Goal: Information Seeking & Learning: Learn about a topic

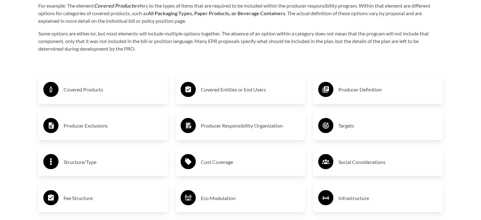
scroll to position [1044, 0]
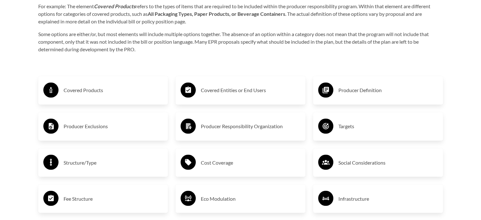
click at [81, 93] on h3 "Covered Products" at bounding box center [114, 90] width 100 height 10
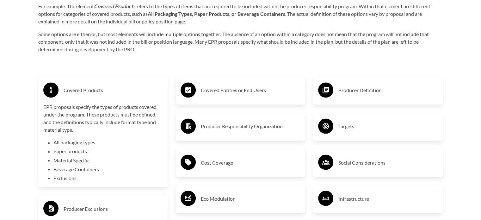
click at [84, 93] on h3 "Covered Products" at bounding box center [114, 90] width 100 height 10
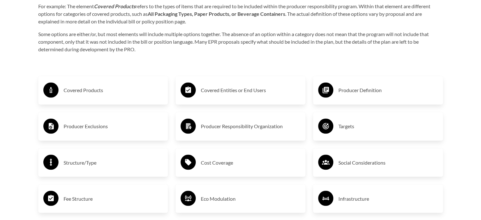
click at [246, 89] on h3 "Covered Entities or End Users" at bounding box center [251, 90] width 100 height 10
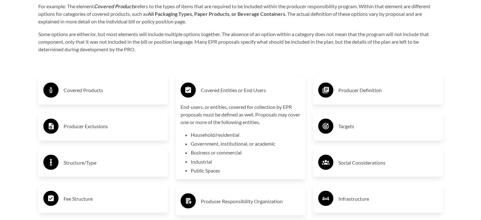
click at [248, 89] on h3 "Covered Entities or End Users" at bounding box center [251, 90] width 100 height 10
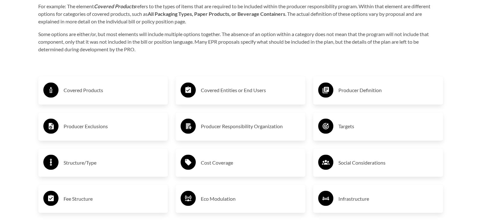
click at [373, 90] on h3 "Producer Definition" at bounding box center [388, 90] width 100 height 10
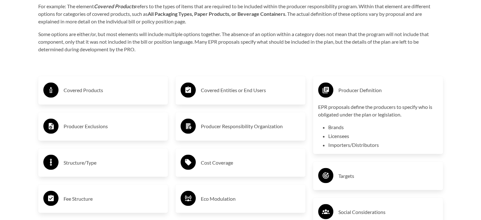
drag, startPoint x: 345, startPoint y: 93, endPoint x: 339, endPoint y: 94, distance: 5.4
click at [343, 94] on h3 "Producer Definition" at bounding box center [388, 90] width 100 height 10
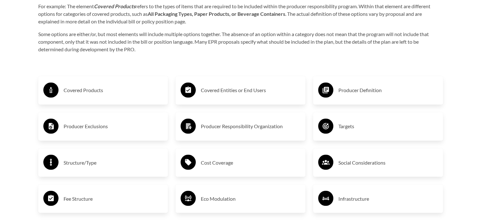
click at [97, 131] on h3 "Producer Exclusions" at bounding box center [114, 126] width 100 height 10
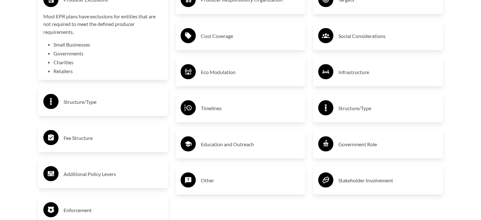
scroll to position [1139, 0]
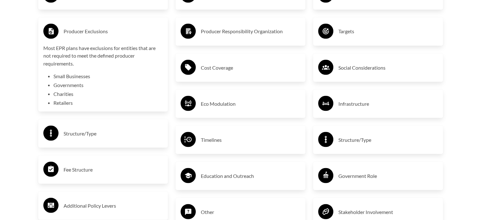
click at [91, 33] on h3 "Producer Exclusions" at bounding box center [114, 31] width 100 height 10
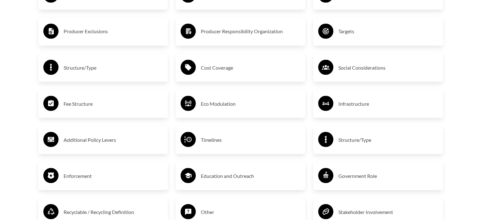
click at [237, 30] on h3 "Producer Responsibility Organization" at bounding box center [251, 31] width 100 height 10
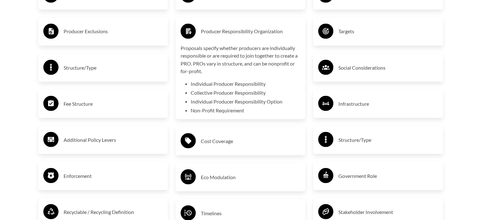
click at [258, 40] on div "Producer Responsibility Organization" at bounding box center [241, 31] width 120 height 18
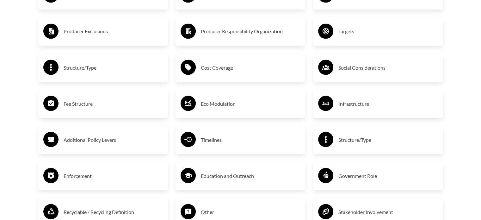
click at [348, 30] on h3 "Targets" at bounding box center [388, 31] width 100 height 10
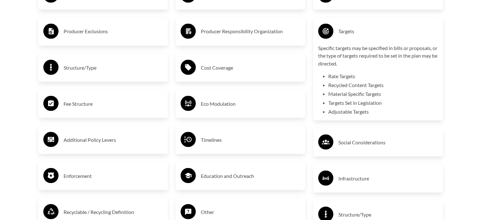
click at [348, 33] on h3 "Targets" at bounding box center [388, 31] width 100 height 10
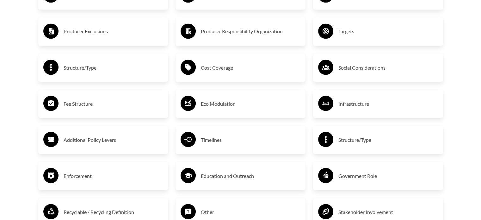
click at [79, 70] on h3 "Structure/Type" at bounding box center [114, 67] width 100 height 10
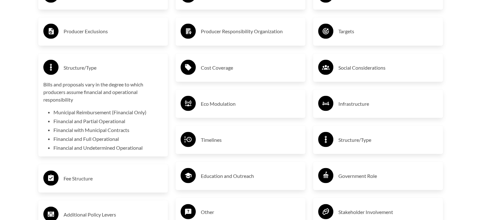
click at [79, 70] on h3 "Structure/Type" at bounding box center [114, 67] width 100 height 10
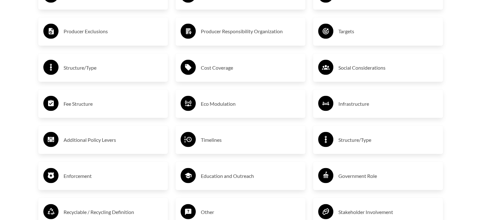
click at [217, 68] on h3 "Cost Coverage" at bounding box center [251, 67] width 100 height 10
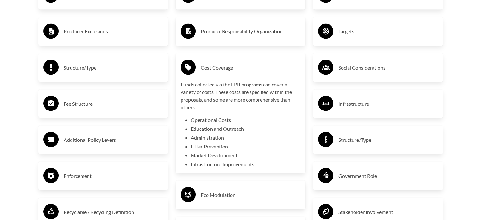
click at [248, 73] on div "Cost Coverage" at bounding box center [241, 67] width 120 height 18
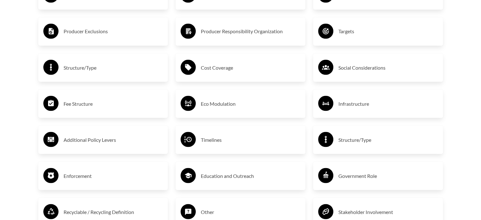
click at [357, 69] on h3 "Social Considerations" at bounding box center [388, 67] width 100 height 10
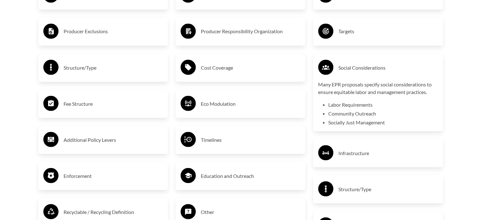
click at [357, 69] on h3 "Social Considerations" at bounding box center [388, 67] width 100 height 10
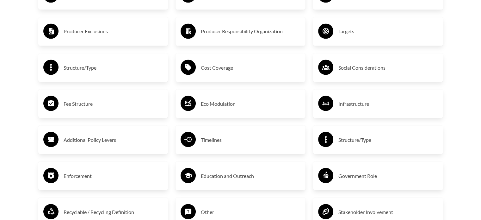
click at [78, 103] on h3 "Fee Structure" at bounding box center [114, 103] width 100 height 10
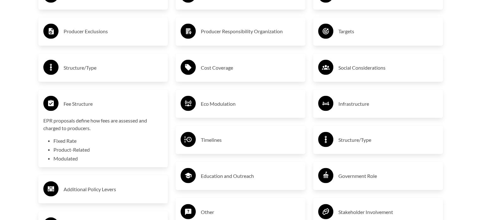
click at [82, 103] on h3 "Fee Structure" at bounding box center [114, 103] width 100 height 10
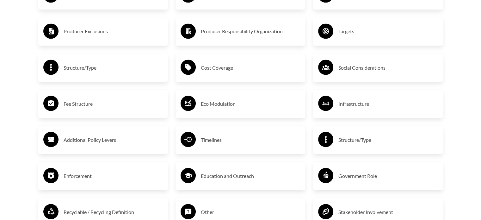
click at [223, 106] on h3 "Eco Modulation" at bounding box center [251, 103] width 100 height 10
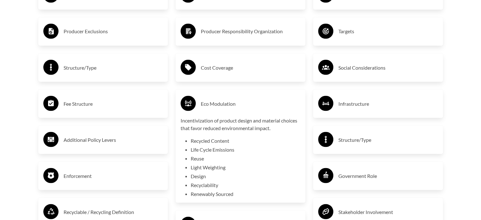
click at [223, 106] on h3 "Eco Modulation" at bounding box center [251, 103] width 100 height 10
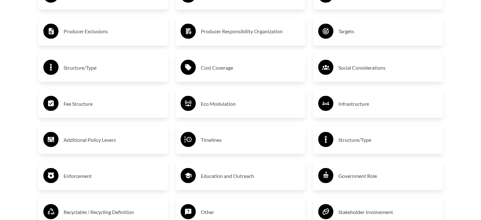
click at [334, 105] on div "Infrastructure" at bounding box center [378, 103] width 120 height 18
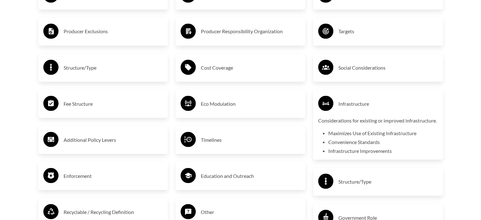
click at [334, 105] on div "Infrastructure" at bounding box center [378, 103] width 120 height 18
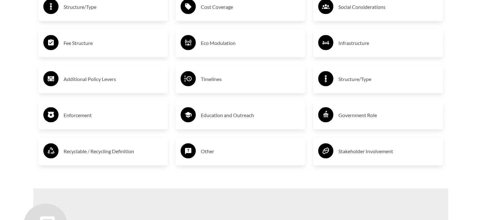
scroll to position [1202, 0]
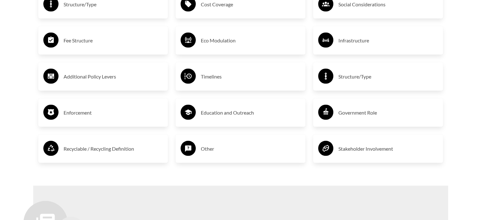
click at [92, 78] on h3 "Additional Policy Levers" at bounding box center [114, 76] width 100 height 10
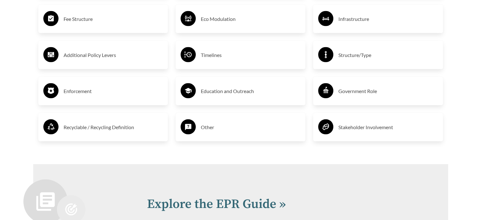
scroll to position [1234, 0]
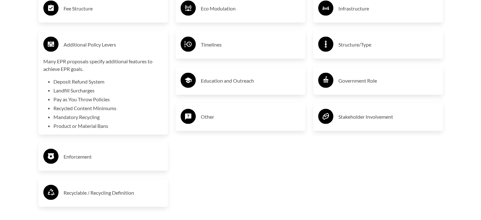
click at [189, 35] on div "Timelines" at bounding box center [241, 44] width 130 height 28
click at [190, 40] on circle at bounding box center [188, 44] width 15 height 15
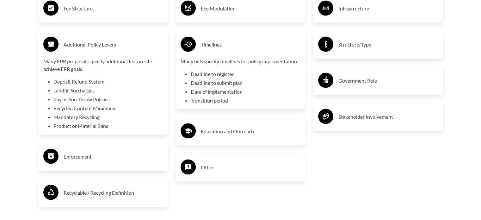
click at [59, 57] on div "Additional Policy Levers Many EPR proposals specify additional features to achi…" at bounding box center [103, 82] width 120 height 94
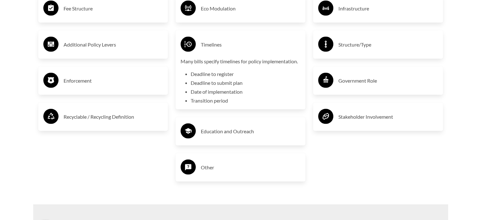
click at [185, 44] on icon at bounding box center [188, 44] width 15 height 15
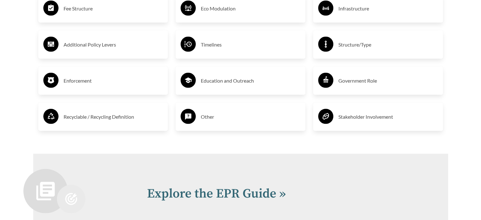
click at [338, 44] on div "Structure/Type" at bounding box center [378, 44] width 120 height 18
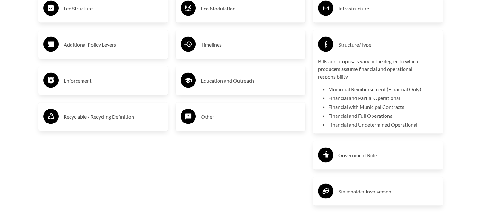
click at [322, 45] on circle at bounding box center [325, 44] width 15 height 15
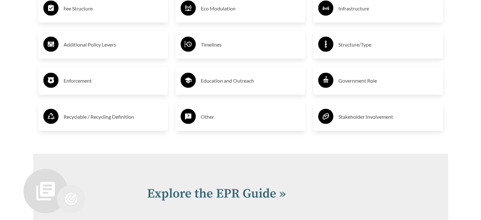
click at [53, 79] on icon at bounding box center [51, 80] width 6 height 6
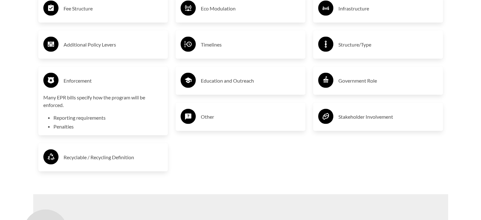
click at [53, 79] on icon at bounding box center [51, 80] width 6 height 6
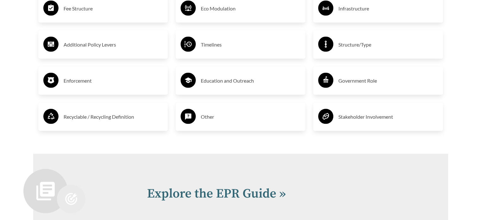
click at [189, 76] on circle at bounding box center [188, 80] width 15 height 15
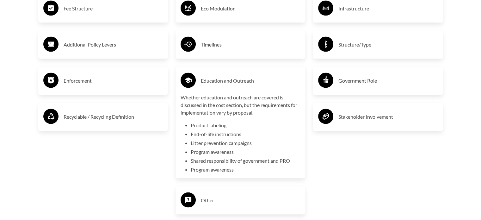
click at [185, 82] on circle at bounding box center [188, 80] width 15 height 15
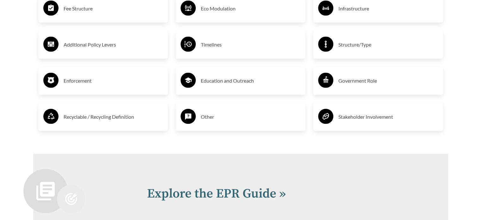
click at [328, 80] on icon at bounding box center [325, 79] width 5 height 4
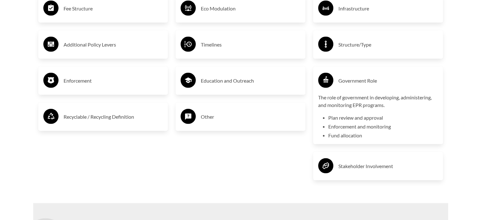
click at [328, 80] on icon at bounding box center [325, 79] width 5 height 4
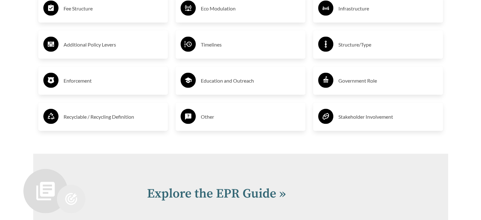
click at [42, 112] on div "Recyclable / Recycling Definition" at bounding box center [103, 116] width 130 height 28
click at [51, 109] on circle at bounding box center [50, 116] width 15 height 15
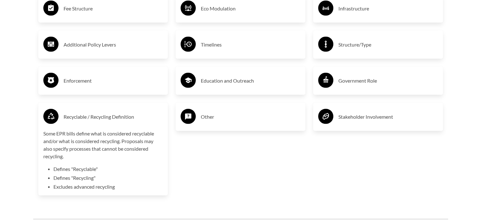
click at [78, 116] on h3 "Recyclable / Recycling Definition" at bounding box center [114, 117] width 100 height 10
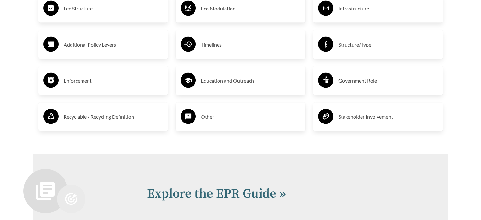
click at [185, 118] on circle at bounding box center [188, 116] width 15 height 15
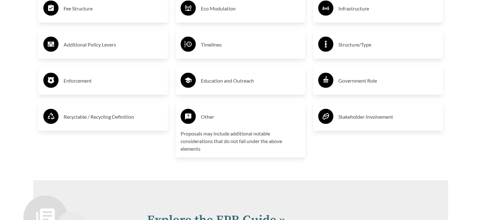
click at [185, 118] on circle at bounding box center [188, 116] width 15 height 15
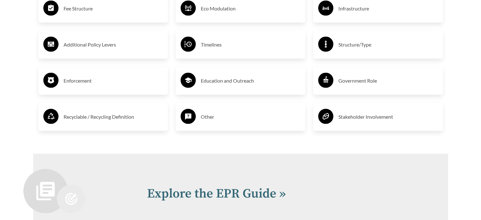
click at [332, 123] on icon at bounding box center [325, 116] width 15 height 15
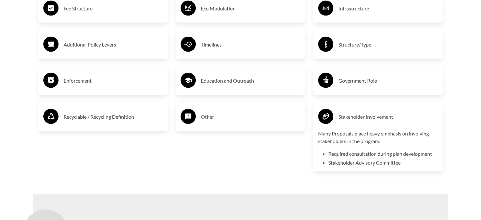
click at [331, 117] on circle at bounding box center [325, 116] width 15 height 15
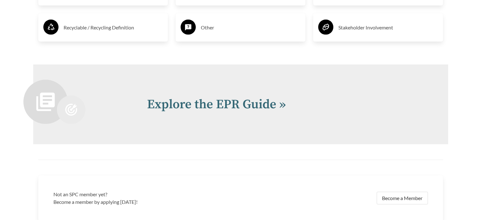
scroll to position [1329, 0]
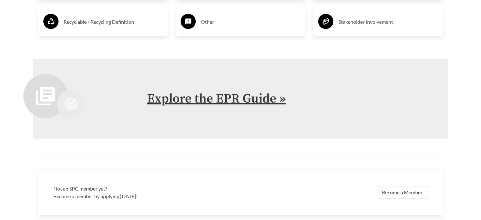
click at [273, 100] on link "Explore the EPR Guide »" at bounding box center [216, 99] width 139 height 16
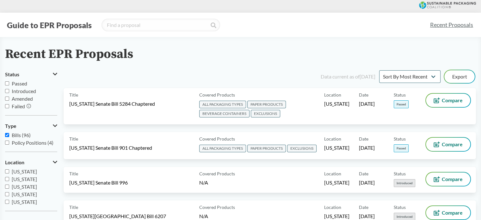
click at [6, 136] on input "Bills (96)" at bounding box center [7, 135] width 4 height 4
checkbox input "false"
click at [6, 143] on input "Policy Positions (4)" at bounding box center [7, 142] width 4 height 4
click at [6, 141] on input "Policy Positions (4)" at bounding box center [7, 142] width 4 height 4
checkbox input "false"
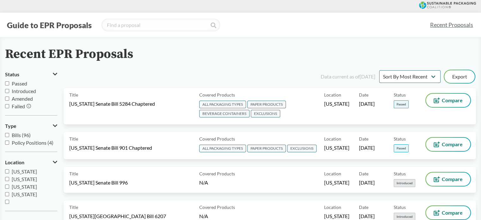
scroll to position [105, 0]
click at [8, 194] on input "[US_STATE]" at bounding box center [7, 195] width 4 height 4
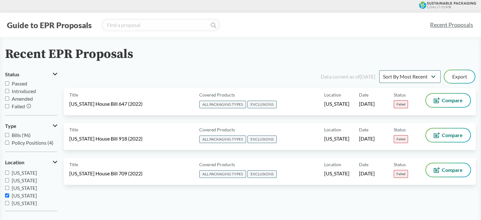
click at [6, 196] on input "[US_STATE]" at bounding box center [7, 195] width 4 height 4
checkbox input "false"
click at [6, 186] on input "[US_STATE]" at bounding box center [7, 188] width 4 height 4
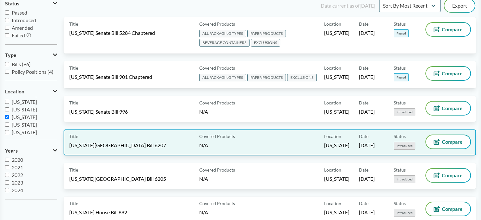
scroll to position [95, 0]
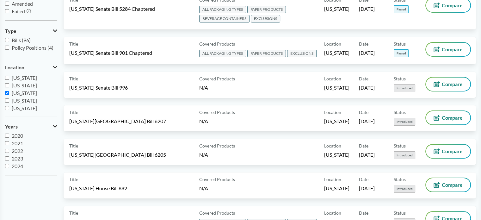
click at [7, 92] on input "[US_STATE]" at bounding box center [7, 93] width 4 height 4
checkbox input "false"
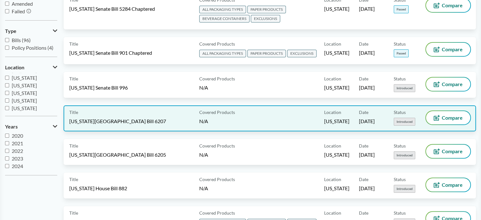
scroll to position [0, 0]
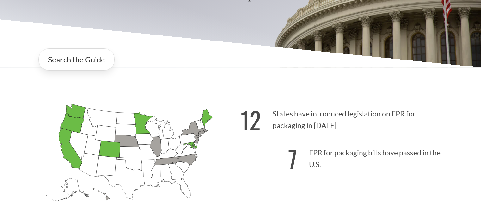
scroll to position [127, 0]
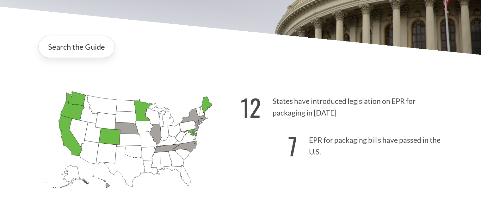
click at [189, 148] on icon "[US_STATE] Introduced: 1" at bounding box center [184, 146] width 25 height 11
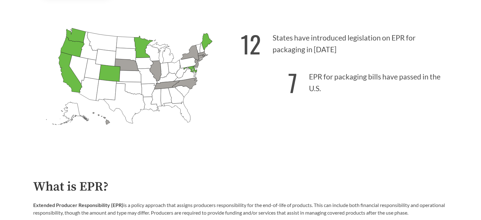
scroll to position [0, 0]
